Goal: Information Seeking & Learning: Learn about a topic

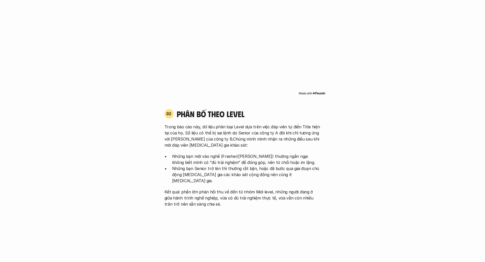
scroll to position [305, 0]
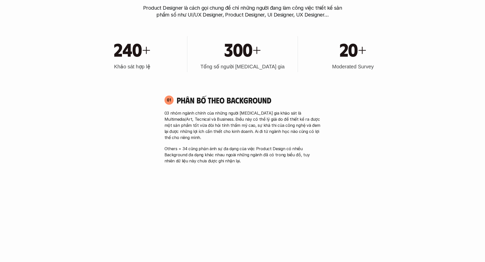
click at [206, 123] on p "03 nhóm ngành chính của những người [MEDICAL_DATA] gia khảo sát là Multimedia/A…" at bounding box center [242, 125] width 156 height 31
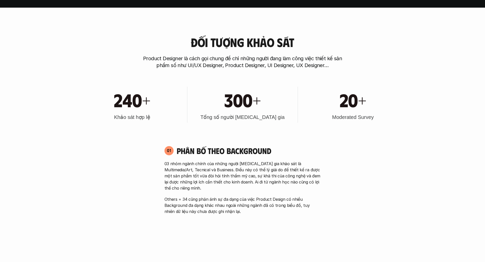
scroll to position [254, 0]
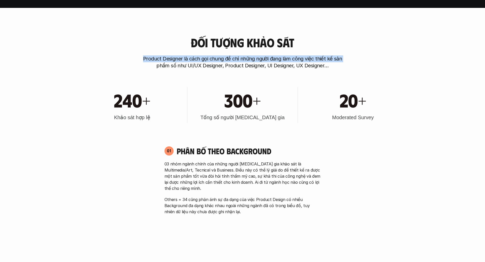
drag, startPoint x: 348, startPoint y: 57, endPoint x: 135, endPoint y: 46, distance: 213.3
click at [133, 45] on div "Đối tượng khảo sát Product Designer là cách gọi chung để chỉ những người đang l…" at bounding box center [243, 52] width 326 height 33
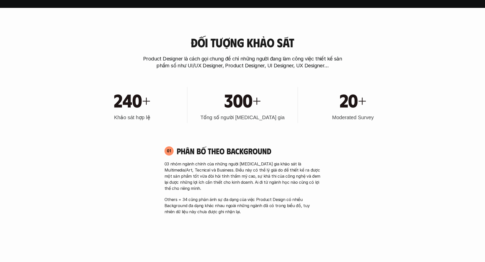
click at [198, 65] on p "Product Designer là cách gọi chung để chỉ những người đang làm công việc thiết …" at bounding box center [243, 62] width 204 height 14
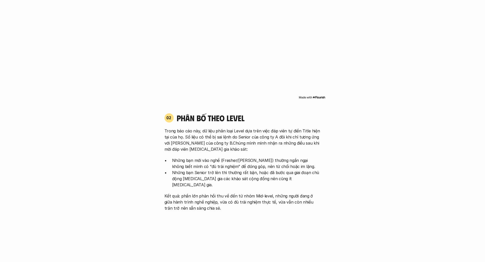
scroll to position [483, 0]
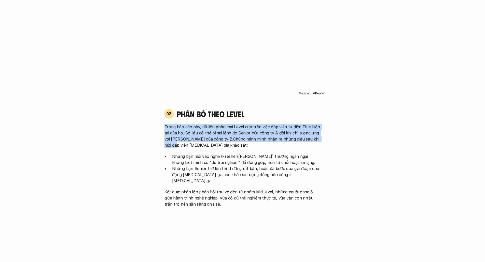
drag, startPoint x: 163, startPoint y: 121, endPoint x: 361, endPoint y: 135, distance: 199.2
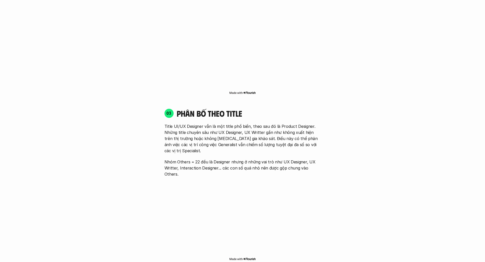
scroll to position [713, 0]
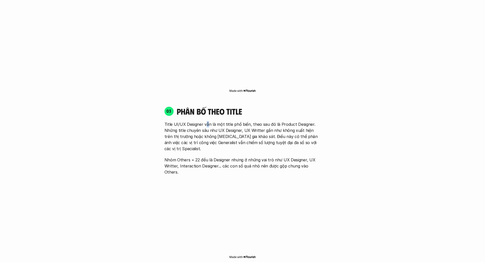
click at [206, 121] on p "Title UI/UX Designer vẫn là một title phổ biến, theo sau đó là Product Designer…" at bounding box center [242, 136] width 156 height 31
click at [160, 113] on div "03 phân bố theo title Title UI/UX Designer vẫn là một title phổ biến, theo sau …" at bounding box center [242, 140] width 165 height 69
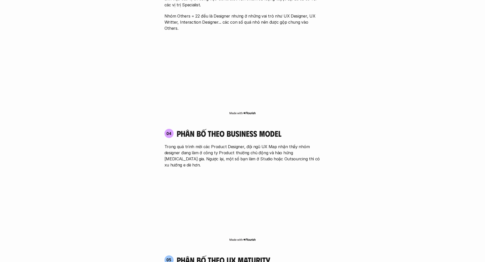
scroll to position [865, 0]
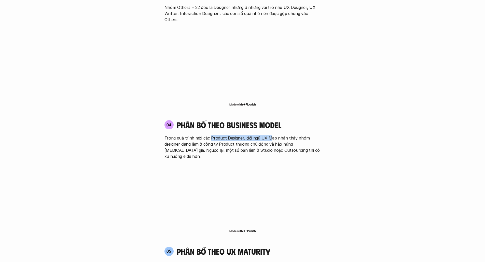
drag, startPoint x: 268, startPoint y: 114, endPoint x: 207, endPoint y: 115, distance: 61.3
click at [208, 135] on p "Trong quá trình mời các Product Designer, đội ngũ UX Map nhận thấy nhóm designe…" at bounding box center [242, 147] width 156 height 24
click at [180, 135] on p "Trong quá trình mời các Product Designer, đội ngũ UX Map nhận thấy nhóm designe…" at bounding box center [242, 147] width 156 height 24
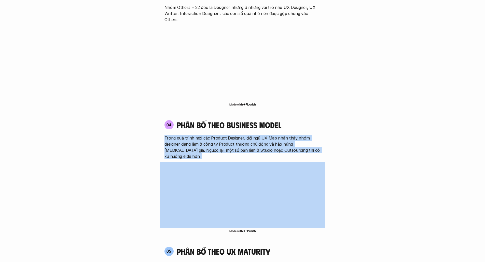
click at [180, 135] on p "Trong quá trình mời các Product Designer, đội ngũ UX Map nhận thấy nhóm designe…" at bounding box center [242, 147] width 156 height 24
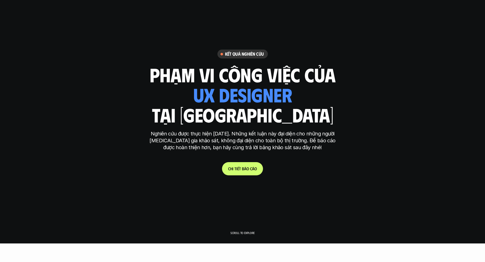
scroll to position [0, 0]
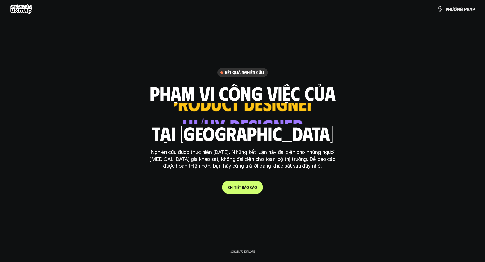
click at [175, 153] on p "Nghiên cứu được thực hiện [DATE]. Những kết luận này đại diện cho những người […" at bounding box center [242, 159] width 191 height 21
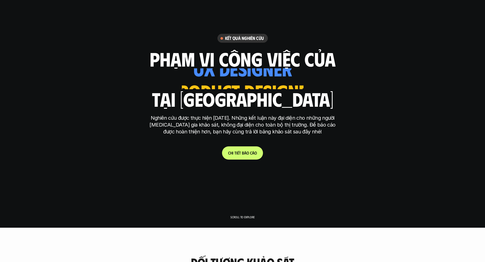
scroll to position [102, 0]
